Goal: Information Seeking & Learning: Learn about a topic

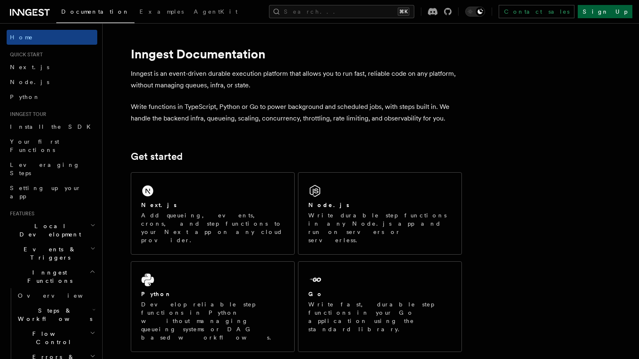
click at [612, 14] on link "Sign Up" at bounding box center [605, 11] width 55 height 13
click at [63, 127] on link "Install the SDK" at bounding box center [52, 126] width 91 height 15
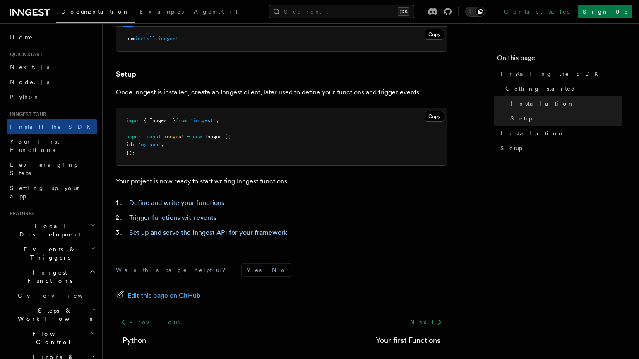
scroll to position [293, 0]
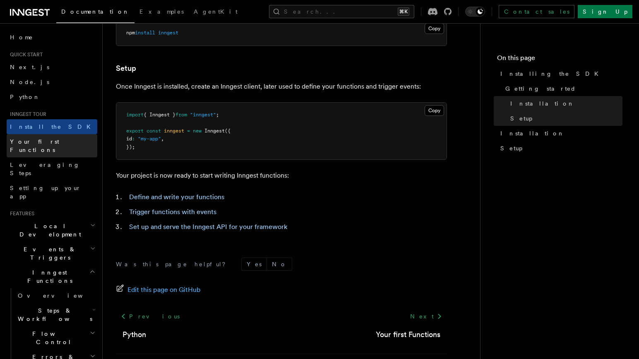
click at [66, 144] on link "Your first Functions" at bounding box center [52, 145] width 91 height 23
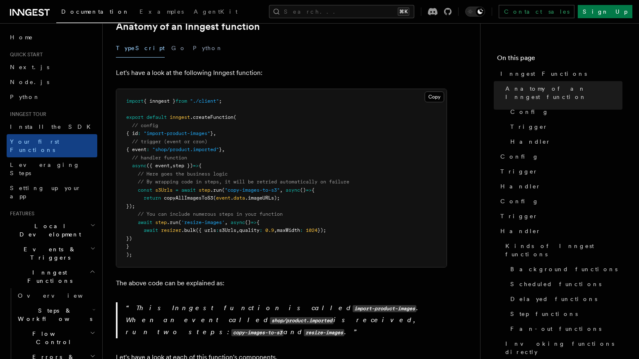
scroll to position [162, 0]
click at [65, 157] on link "Leveraging Steps" at bounding box center [52, 168] width 91 height 23
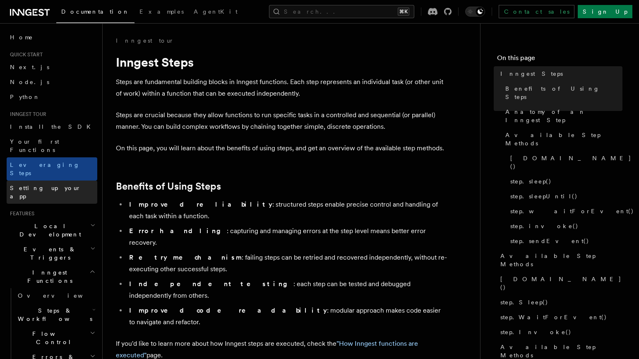
click at [64, 181] on link "Setting up your app" at bounding box center [52, 192] width 91 height 23
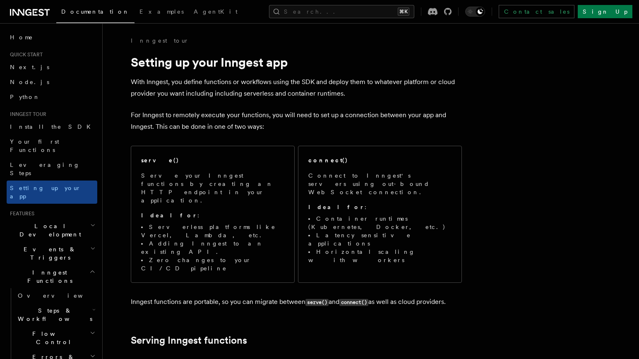
click at [70, 242] on h2 "Events & Triggers" at bounding box center [52, 253] width 91 height 23
click at [69, 219] on h2 "Local Development" at bounding box center [52, 230] width 91 height 23
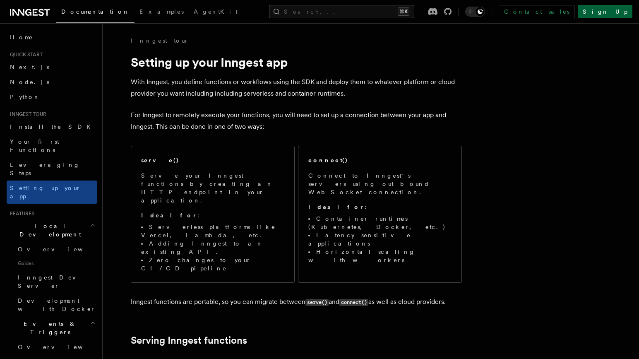
click at [607, 7] on link "Sign Up" at bounding box center [605, 11] width 55 height 13
